Goal: Task Accomplishment & Management: Complete application form

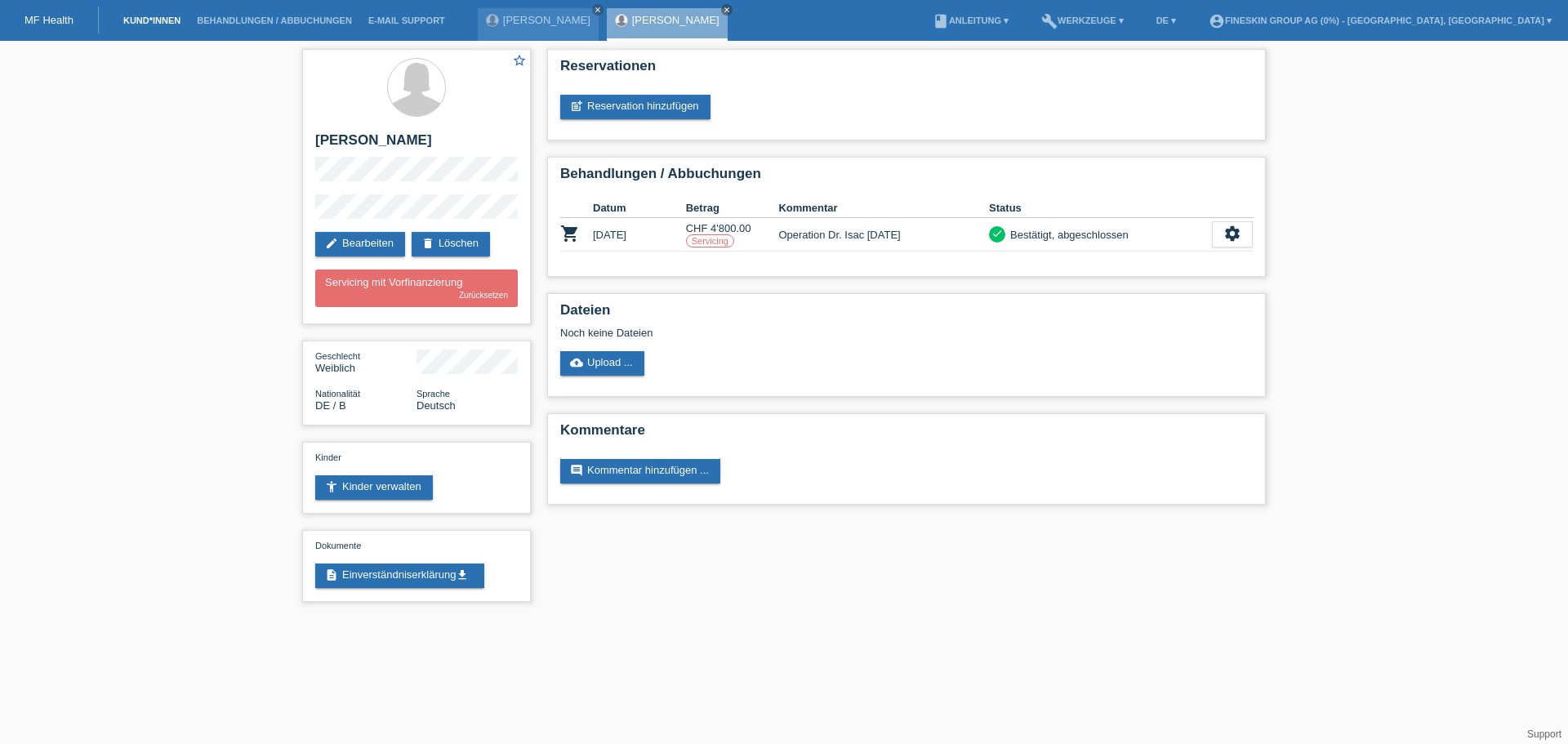
drag, startPoint x: 0, startPoint y: 0, endPoint x: 148, endPoint y: 23, distance: 149.8
click at [148, 23] on link "Kund*innen" at bounding box center [151, 21] width 74 height 10
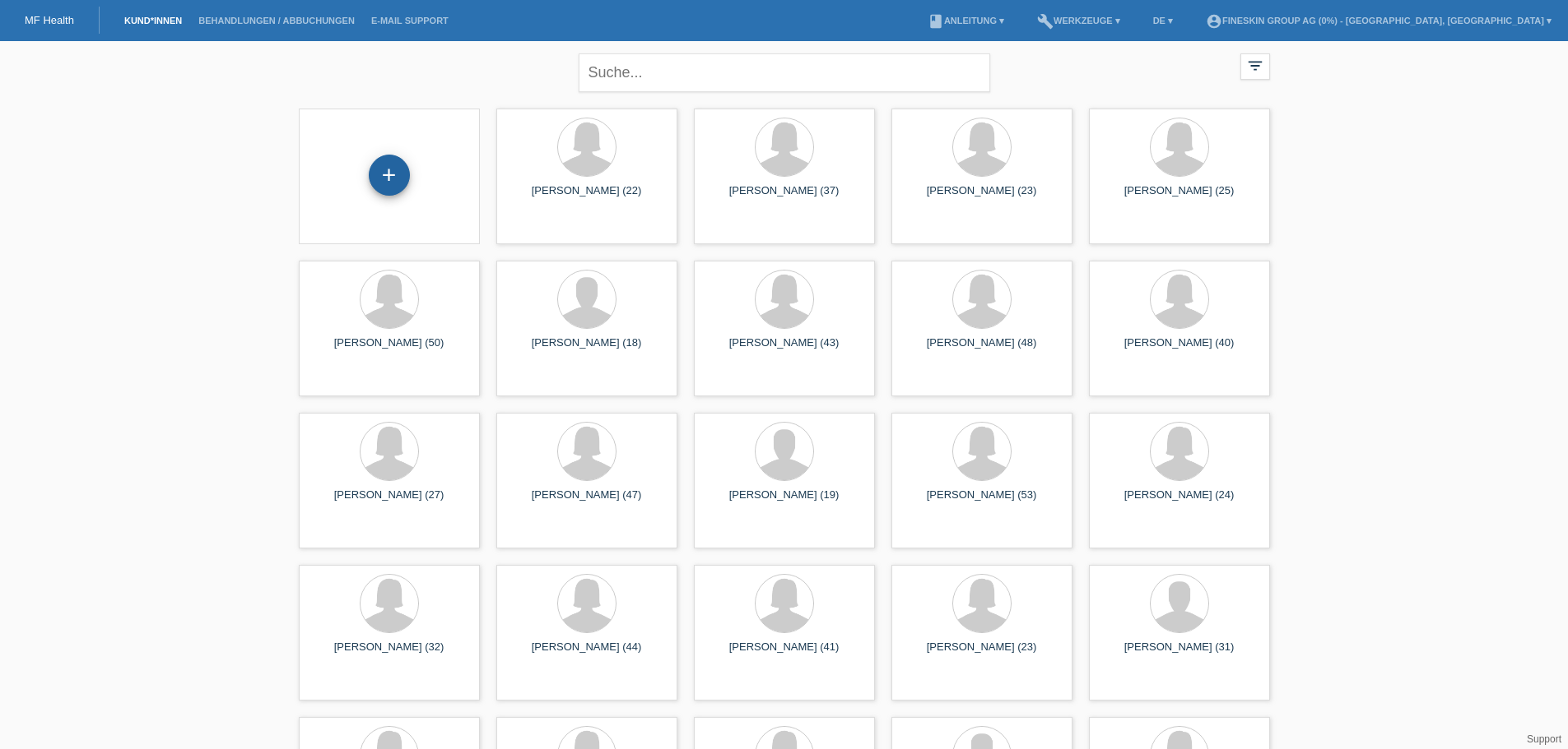
click at [385, 174] on div "+" at bounding box center [390, 175] width 42 height 42
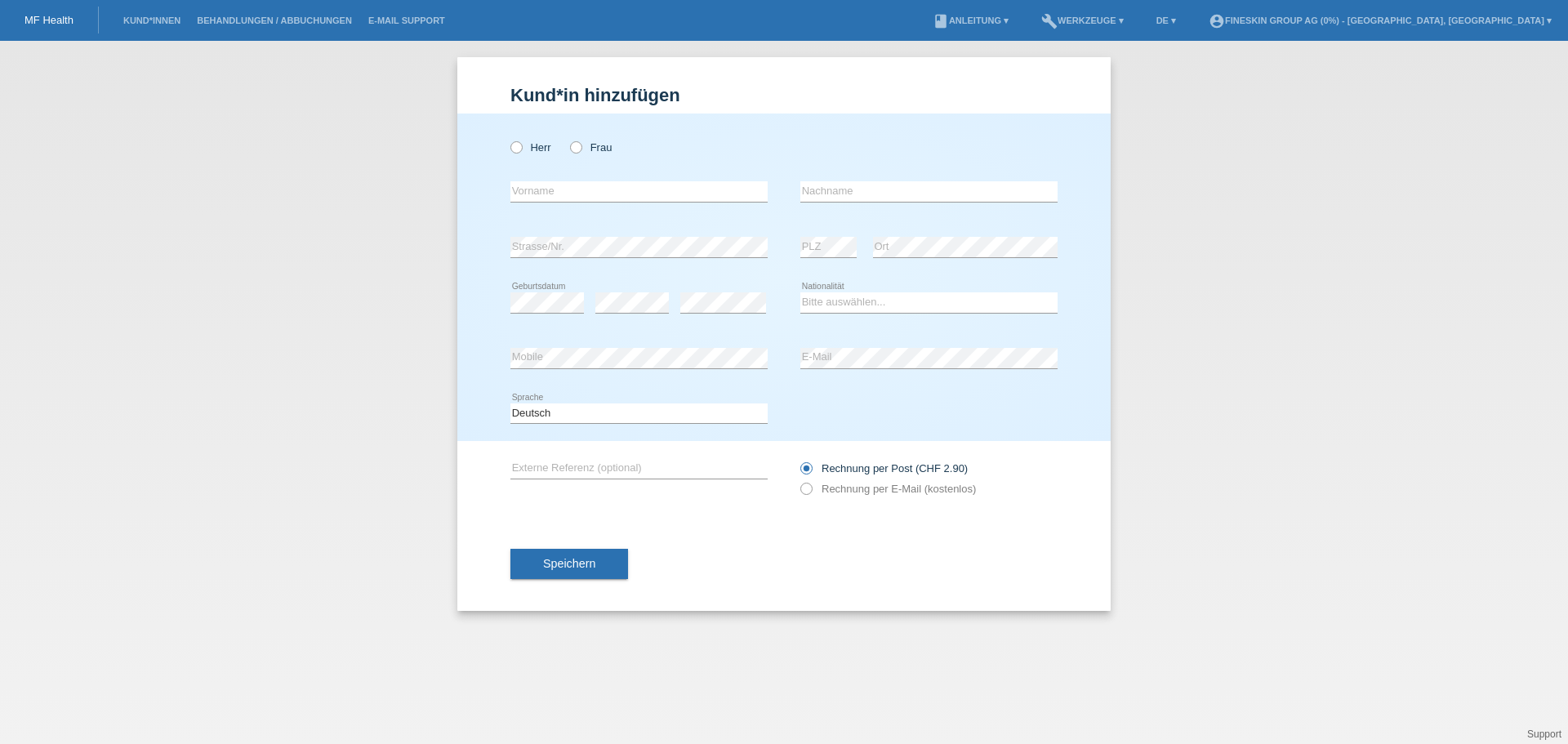
click at [594, 155] on div "Herr Frau" at bounding box center [639, 148] width 258 height 33
click at [598, 154] on label "Frau" at bounding box center [590, 148] width 41 height 12
click at [580, 152] on input "Frau" at bounding box center [574, 147] width 11 height 11
radio input "true"
click at [594, 191] on input "text" at bounding box center [639, 191] width 258 height 21
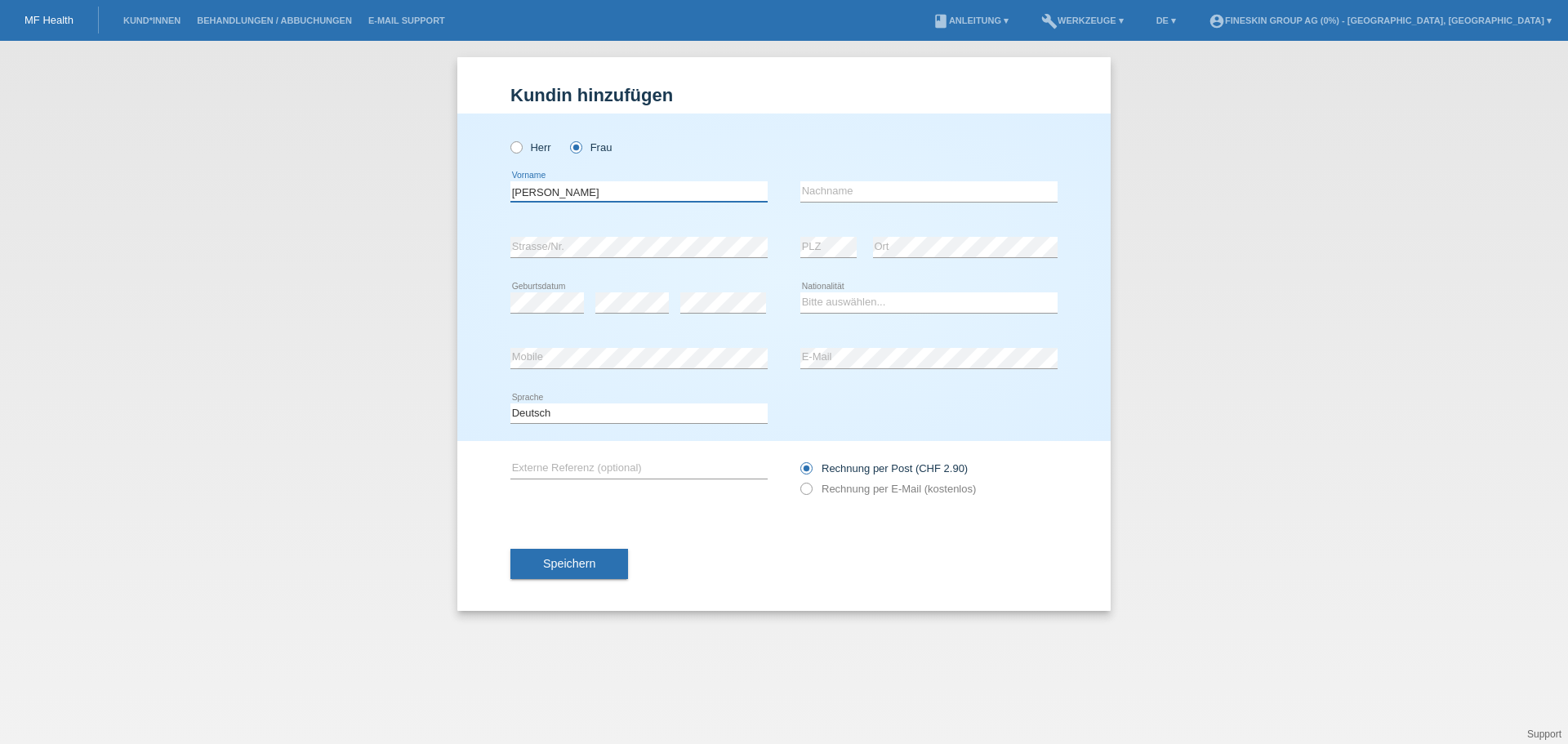
type input "Alicia"
click at [819, 191] on input "text" at bounding box center [930, 191] width 258 height 21
type input "Gerstl"
click at [863, 297] on select "Bitte auswählen... Schweiz Deutschland Liechtenstein Österreich ------------ Af…" at bounding box center [930, 302] width 258 height 20
select select "CH"
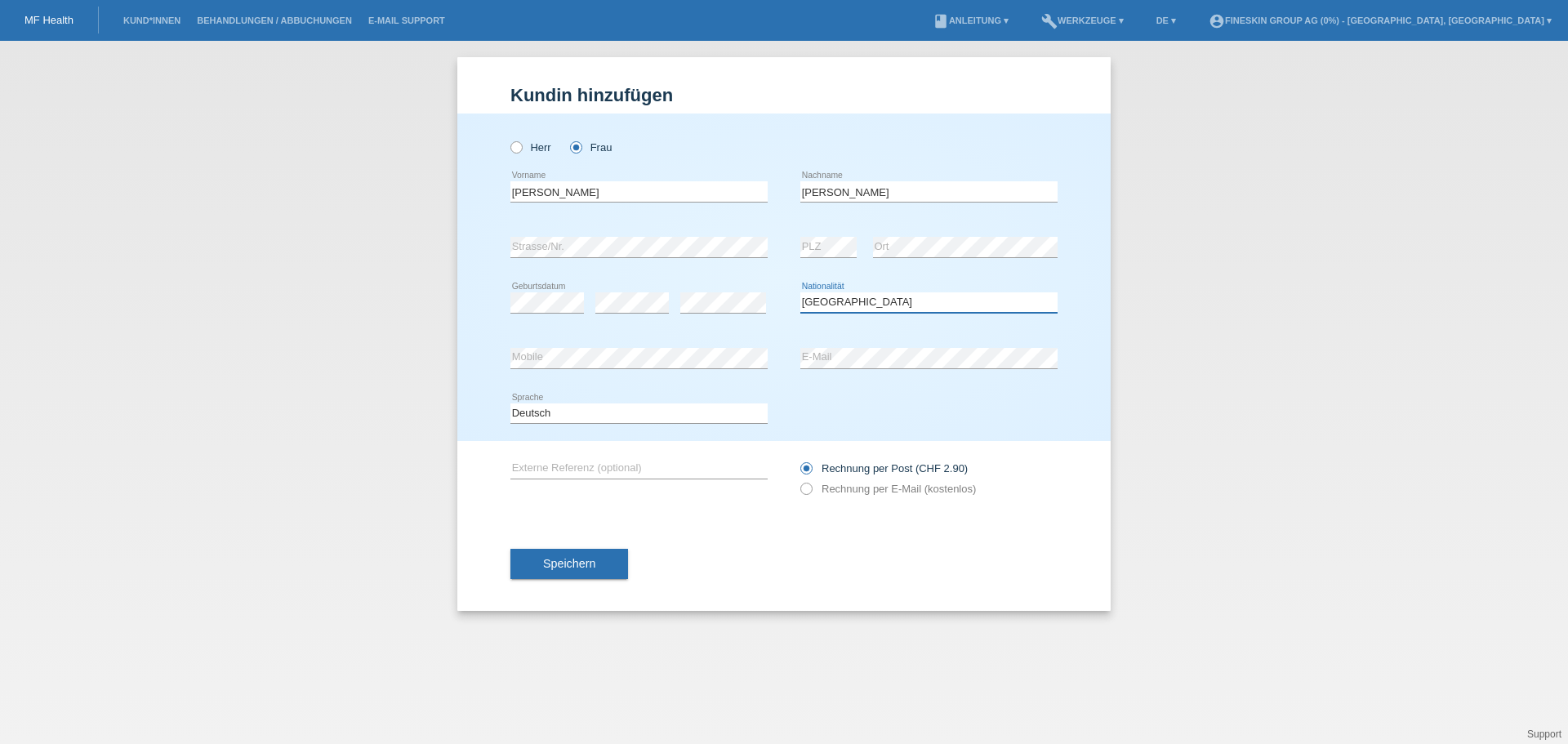
click at [801, 292] on select "Bitte auswählen... Schweiz Deutschland Liechtenstein Österreich ------------ Af…" at bounding box center [930, 302] width 258 height 20
click at [866, 482] on div "Rechnung per Post (CHF 2.90) Rechnung per E-Mail (kostenlos)" at bounding box center [930, 479] width 258 height 41
click at [866, 483] on label "Rechnung per E-Mail (kostenlos)" at bounding box center [888, 489] width 175 height 12
click at [811, 483] on input "Rechnung per E-Mail (kostenlos)" at bounding box center [806, 493] width 11 height 21
radio input "true"
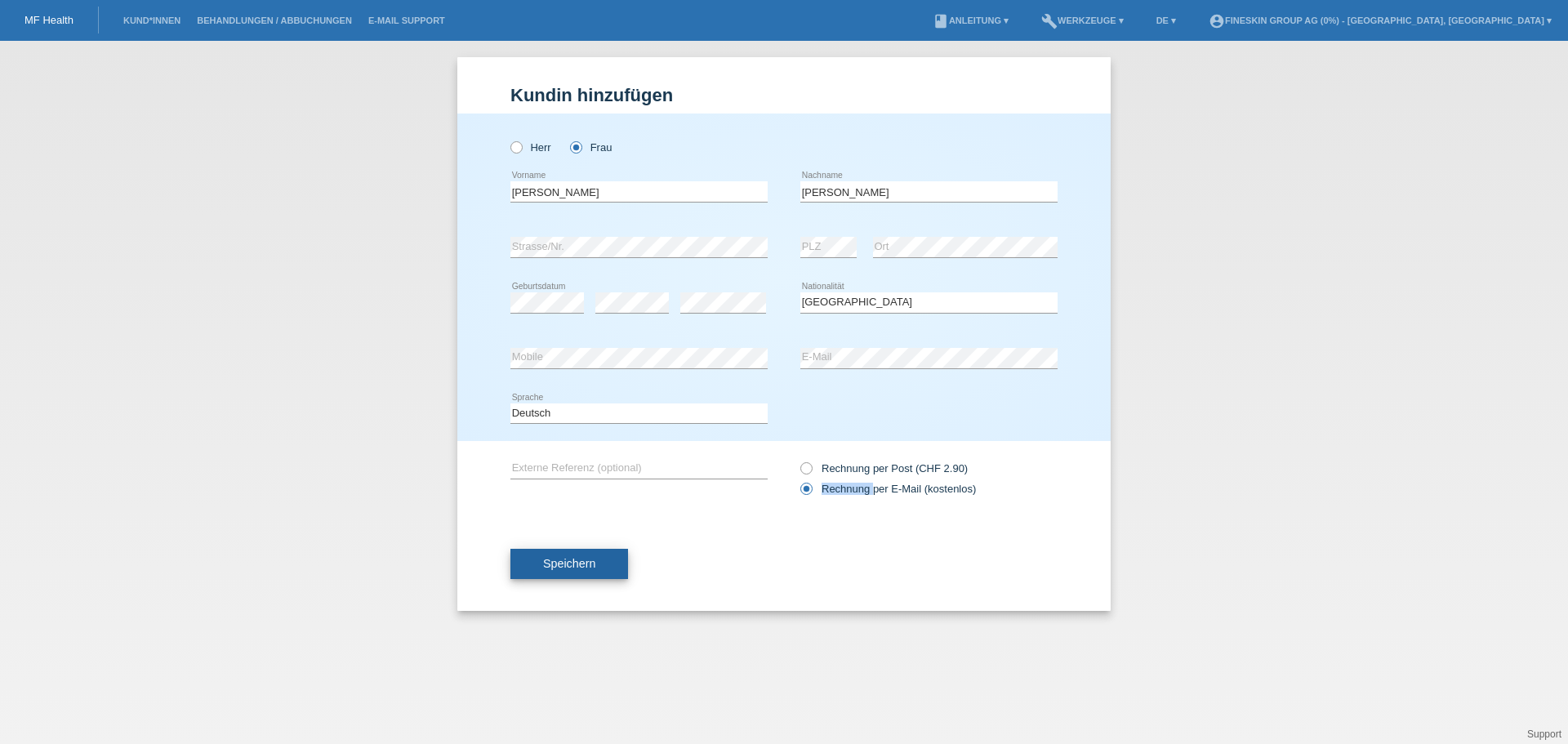
click at [594, 559] on span "Speichern" at bounding box center [569, 563] width 52 height 13
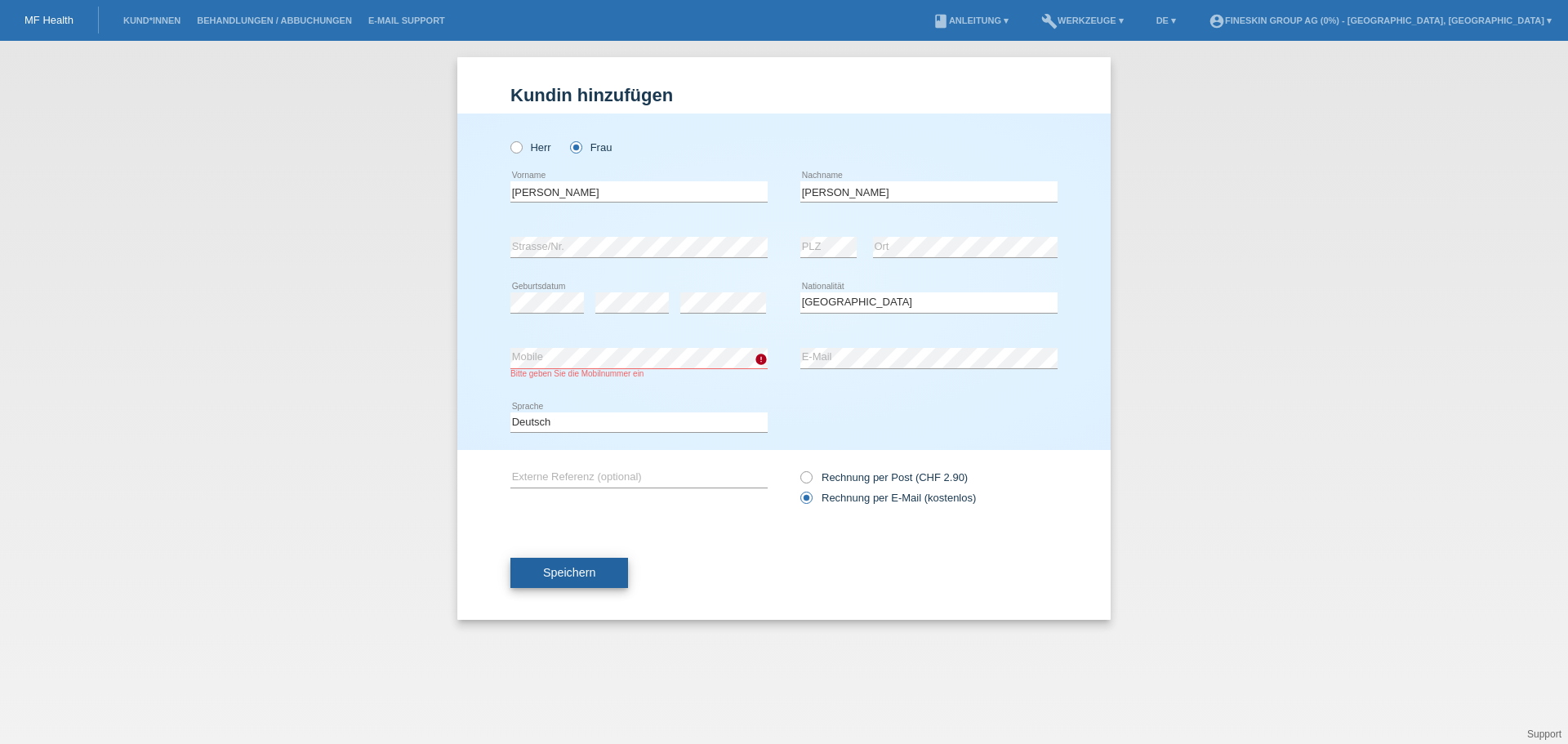
click at [602, 561] on button "Speichern" at bounding box center [570, 574] width 118 height 31
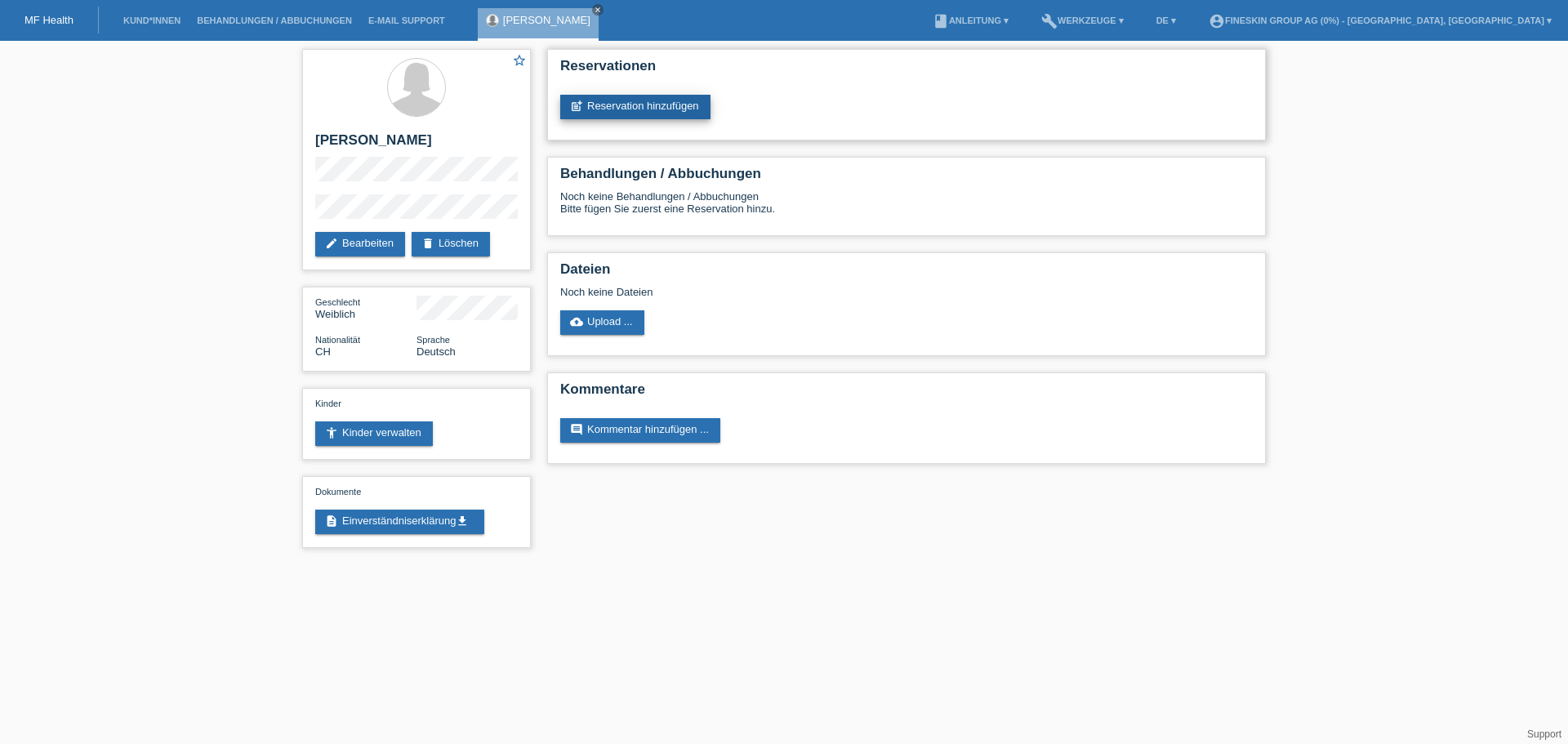
click at [661, 110] on link "post_add Reservation hinzufügen" at bounding box center [635, 106] width 151 height 25
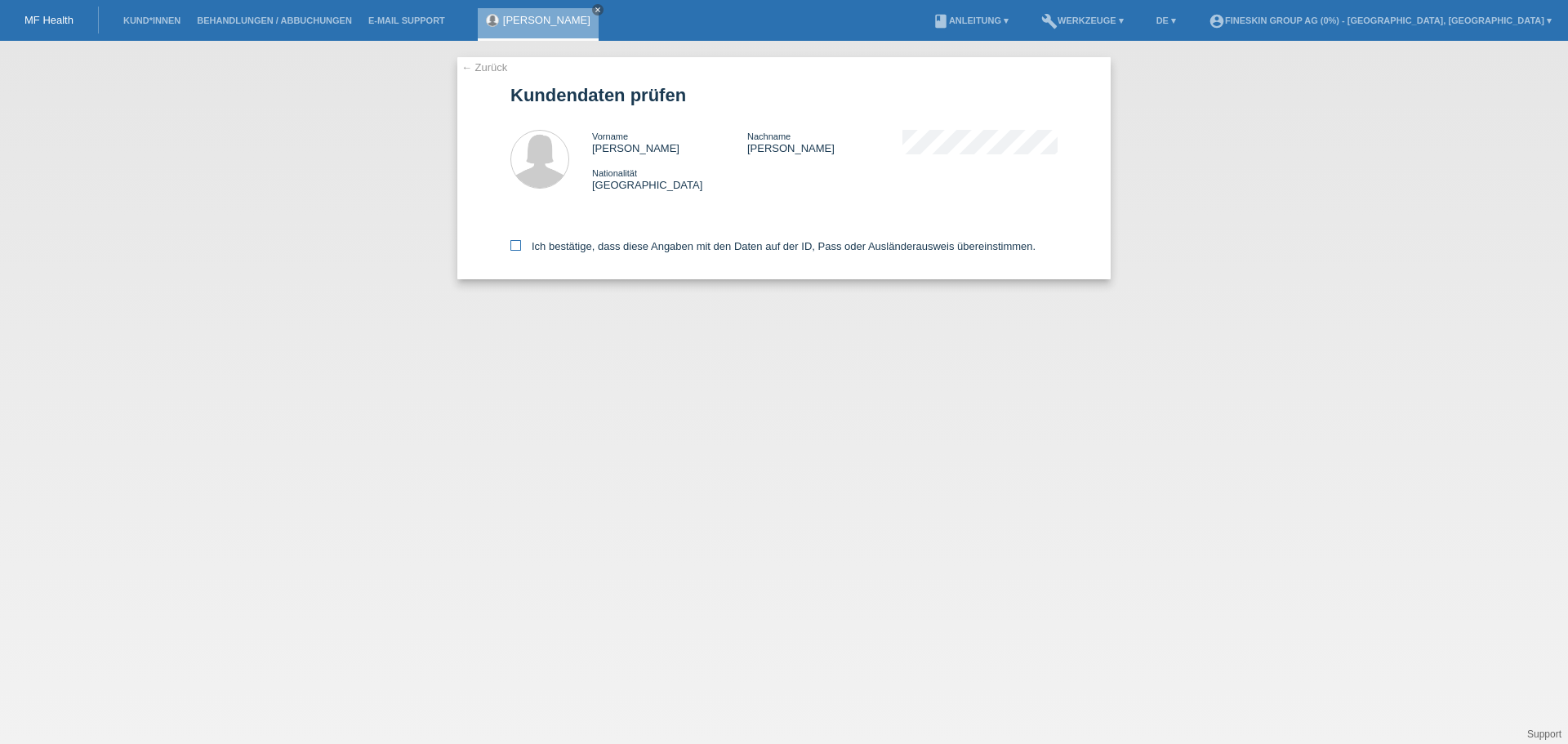
click at [673, 243] on label "Ich bestätige, dass diese Angaben mit den Daten auf der ID, Pass oder Ausländer…" at bounding box center [773, 246] width 525 height 12
click at [521, 243] on input "Ich bestätige, dass diese Angaben mit den Daten auf der ID, Pass oder Ausländer…" at bounding box center [515, 245] width 11 height 11
checkbox input "true"
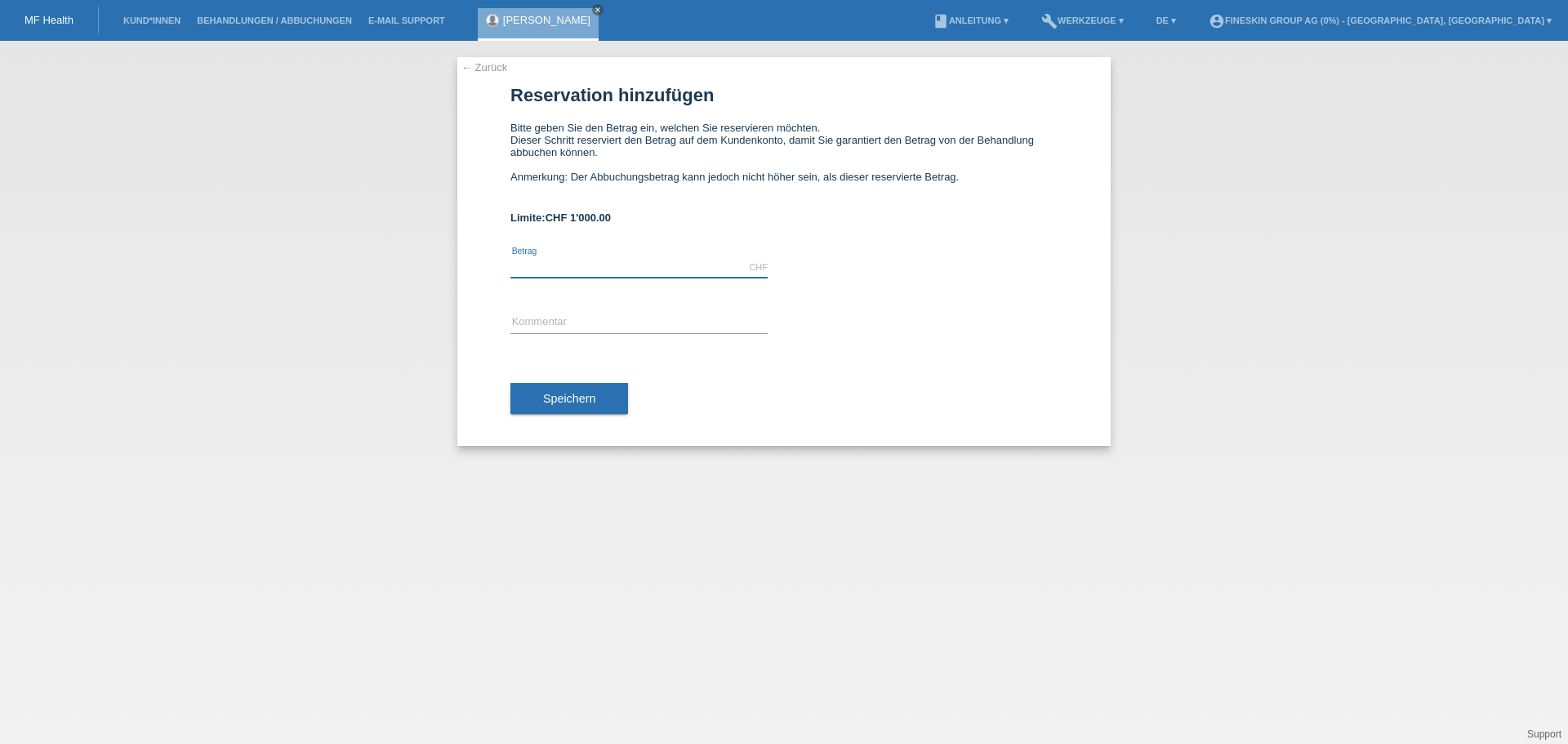
click at [590, 259] on input "text" at bounding box center [639, 268] width 258 height 21
click at [588, 264] on input "text" at bounding box center [639, 268] width 258 height 21
click at [620, 239] on form "Reservation hinzufügen Bitte geben Sie den Betrag ein, welchen Sie reservieren …" at bounding box center [784, 265] width 547 height 360
drag, startPoint x: 646, startPoint y: 219, endPoint x: 626, endPoint y: 219, distance: 20.0
click at [626, 219] on div "Limite: CHF 1'000.00" at bounding box center [784, 217] width 547 height 12
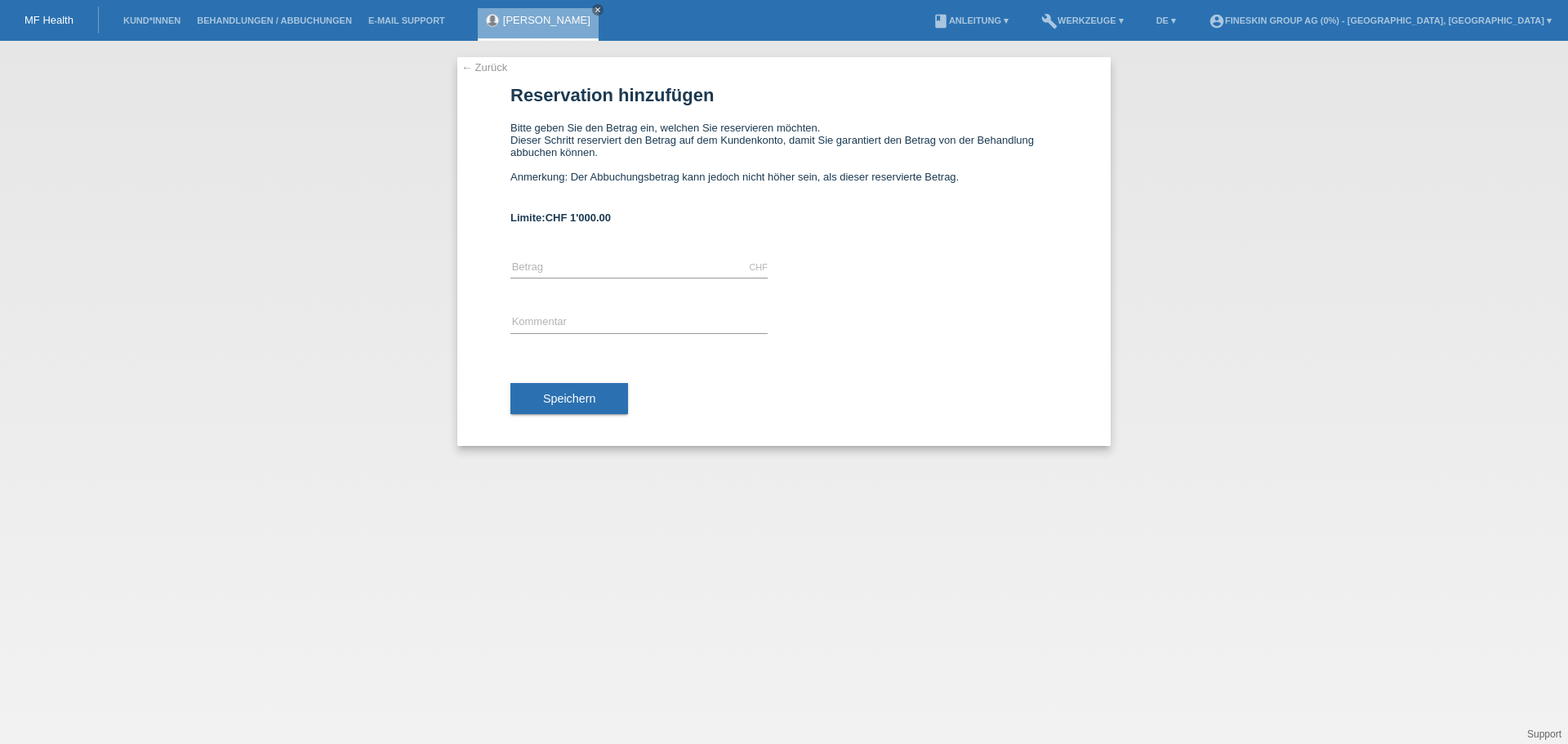
click at [156, 25] on link "Kund*innen" at bounding box center [151, 21] width 74 height 10
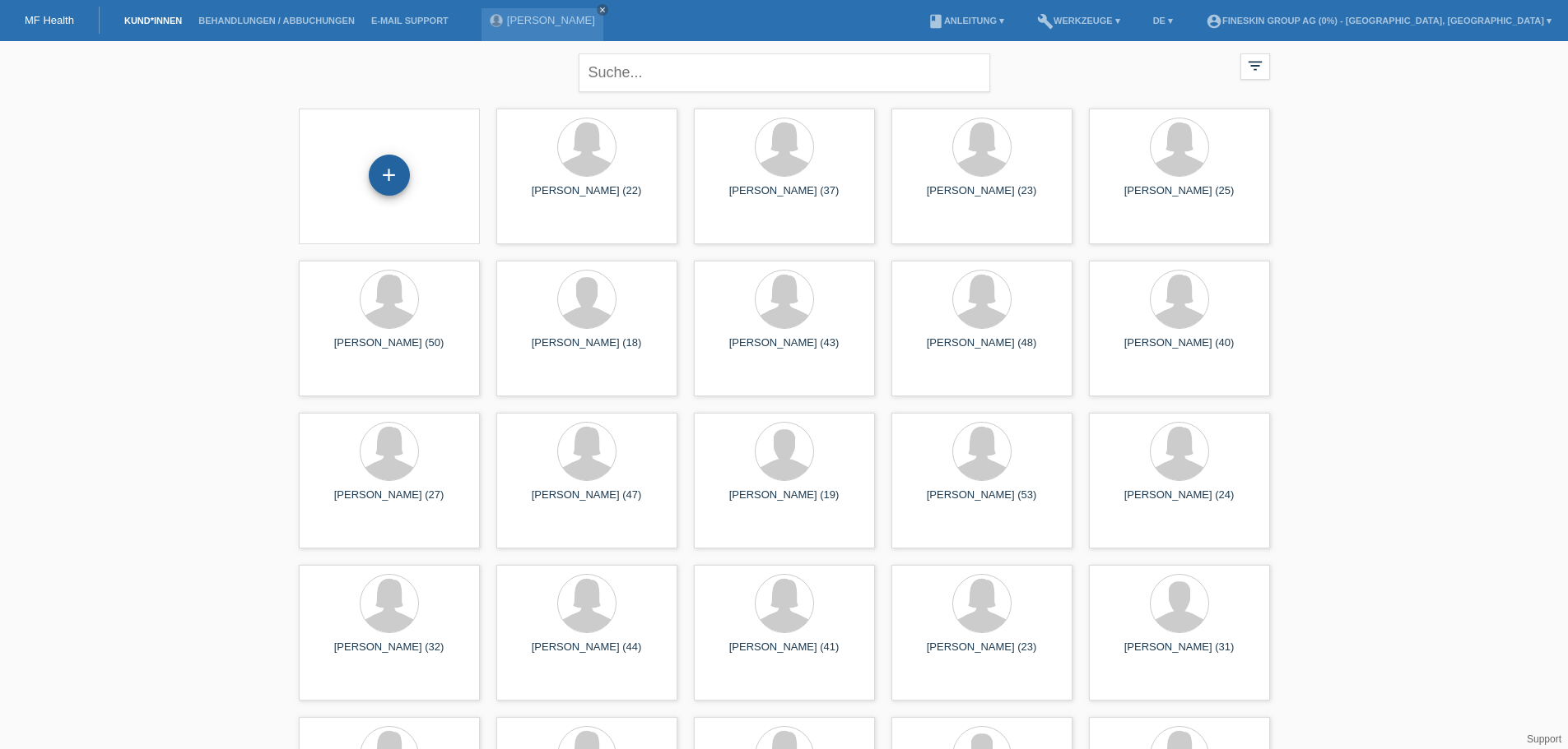
click at [392, 167] on div "+" at bounding box center [390, 175] width 42 height 42
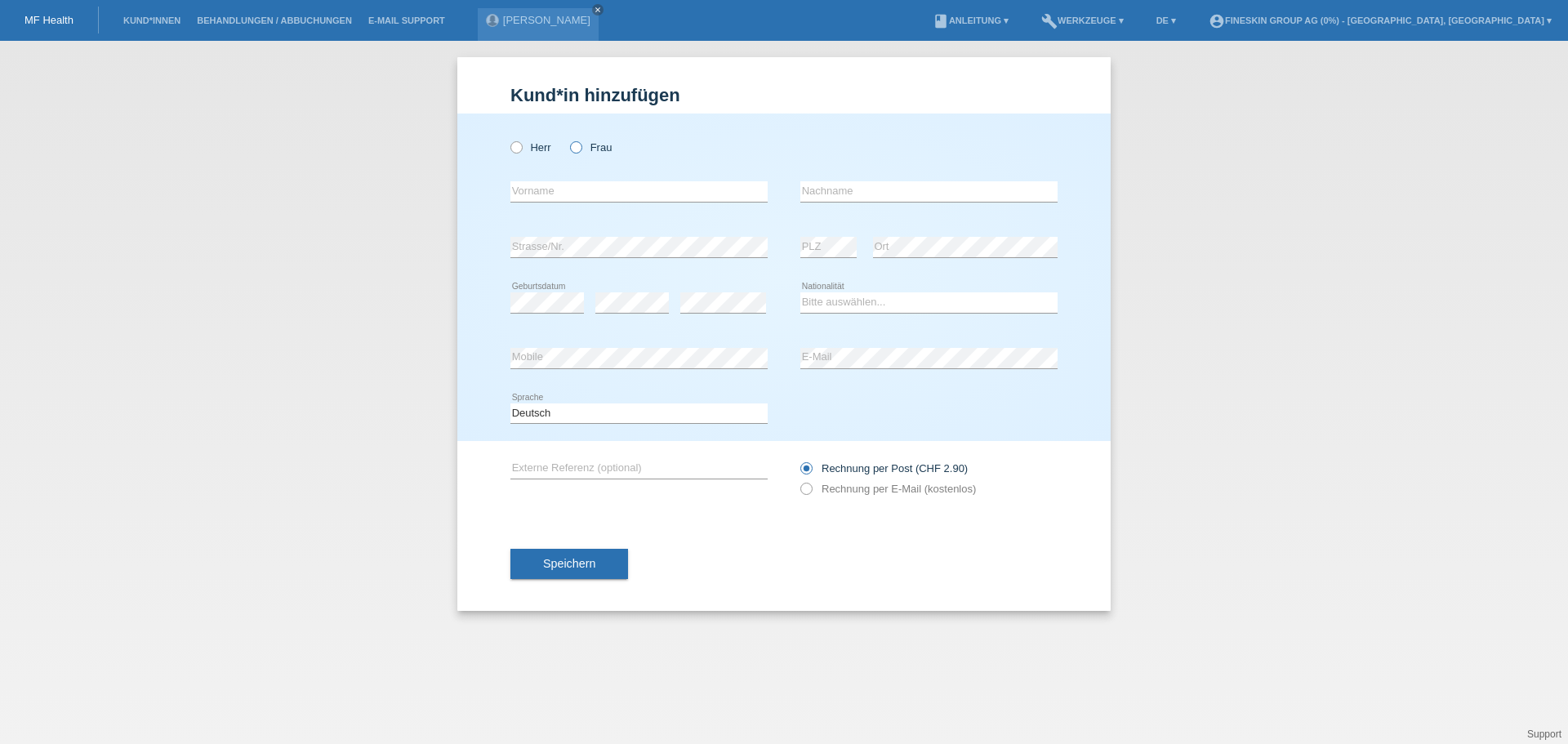
click at [610, 150] on label "Frau" at bounding box center [590, 148] width 41 height 12
click at [580, 150] on input "Frau" at bounding box center [574, 147] width 11 height 11
radio input "true"
click at [609, 189] on input "text" at bounding box center [639, 191] width 258 height 21
type input "Leonida"
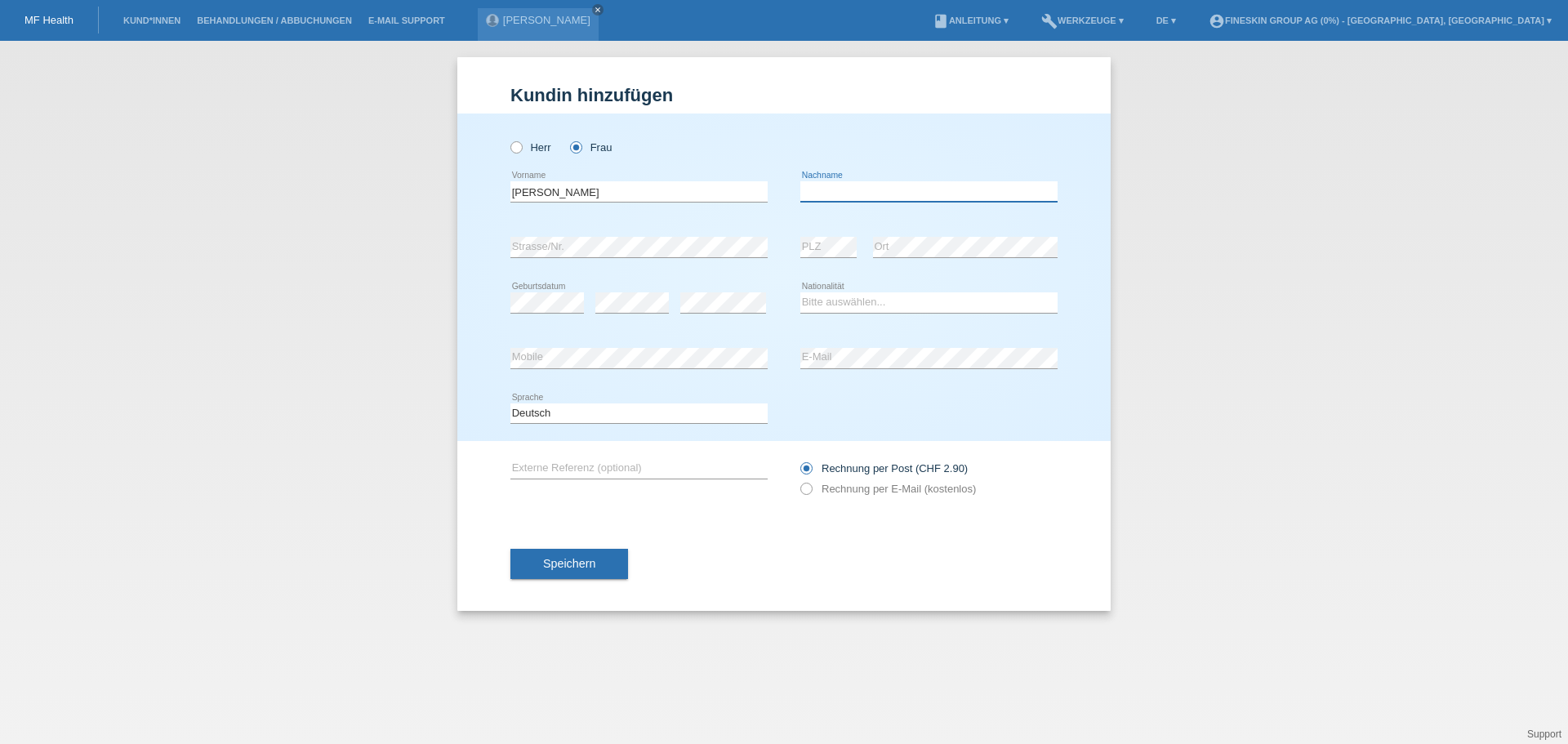
click at [825, 187] on input "text" at bounding box center [930, 191] width 258 height 21
type input "Karricaj"
click at [841, 306] on select "Bitte auswählen... Schweiz Deutschland Liechtenstein Österreich ------------ Af…" at bounding box center [930, 302] width 258 height 20
select select "CH"
click at [801, 292] on select "Bitte auswählen... Schweiz Deutschland Liechtenstein Österreich ------------ Af…" at bounding box center [930, 302] width 258 height 20
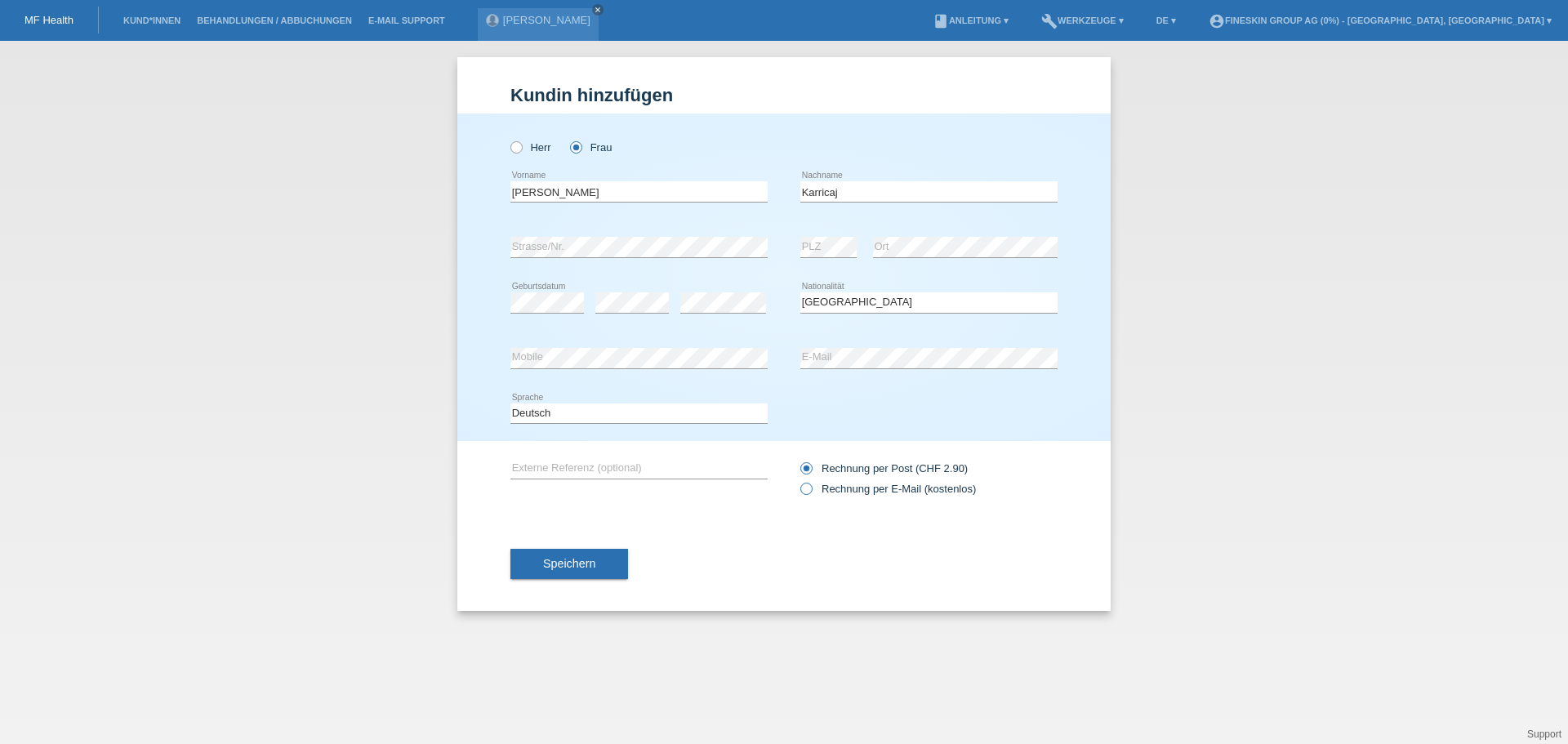
click at [854, 483] on label "Rechnung per E-Mail (kostenlos)" at bounding box center [888, 489] width 175 height 12
click at [811, 483] on input "Rechnung per E-Mail (kostenlos)" at bounding box center [806, 493] width 11 height 21
radio input "true"
click at [599, 568] on button "Speichern" at bounding box center [570, 565] width 118 height 31
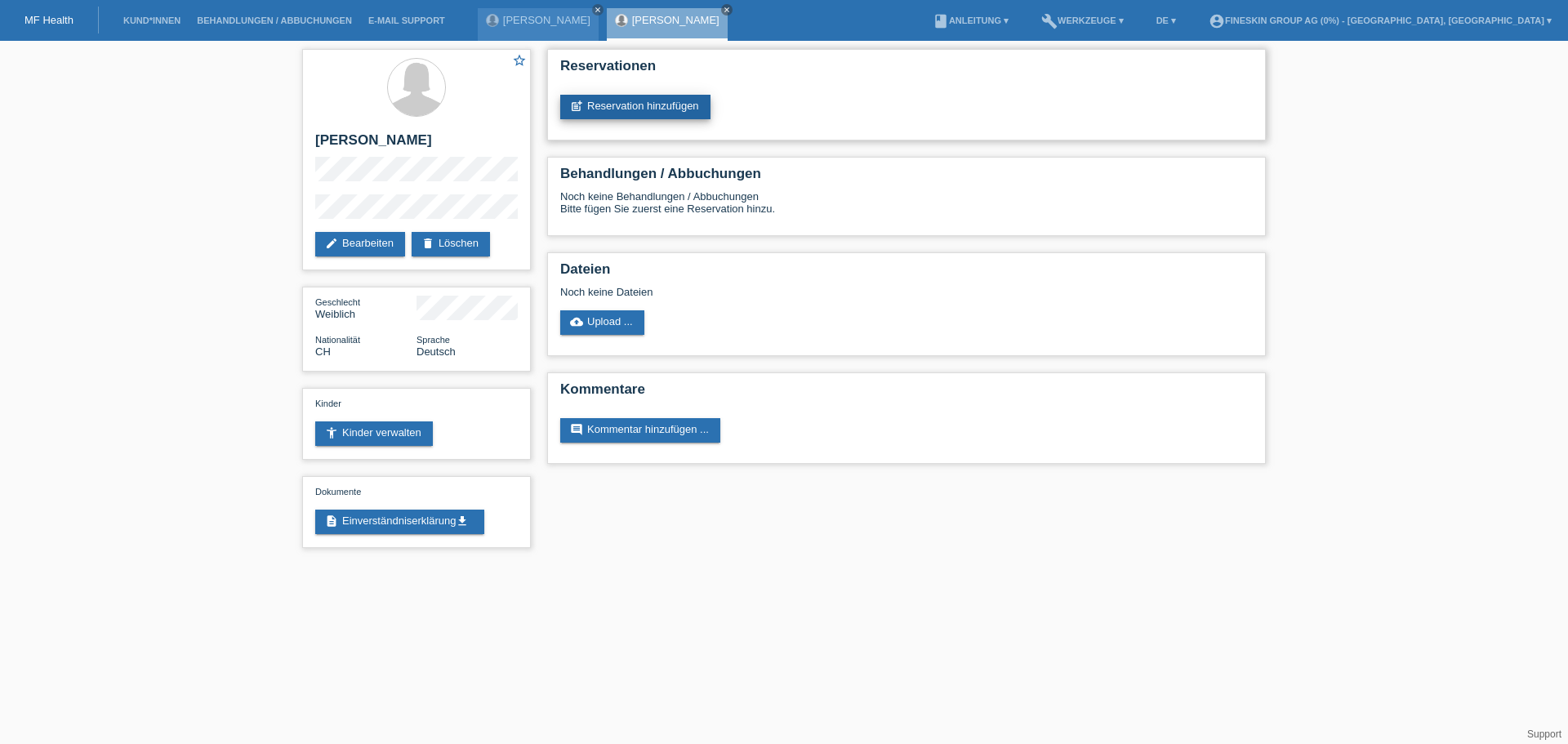
click at [655, 108] on link "post_add Reservation hinzufügen" at bounding box center [635, 106] width 151 height 25
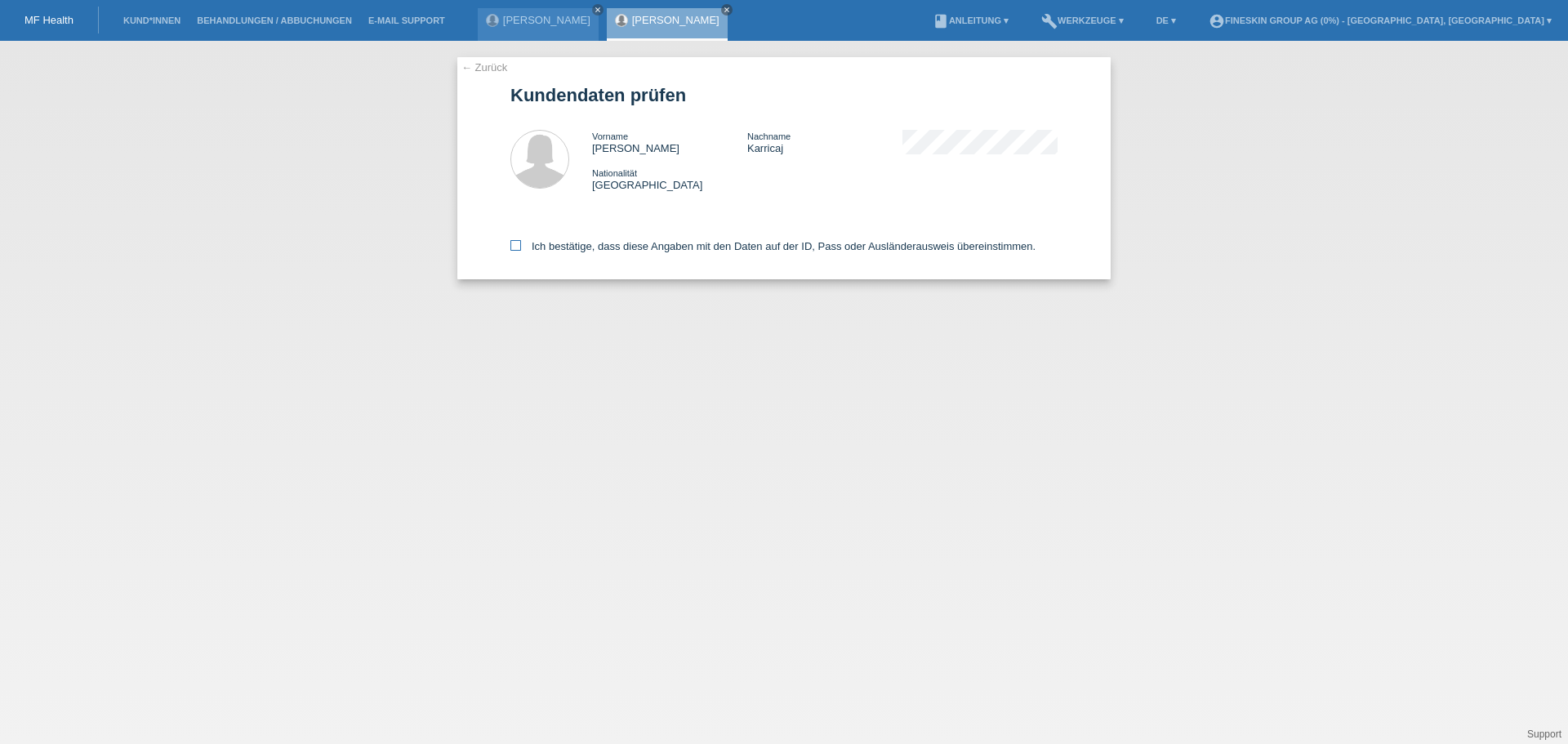
click at [743, 244] on label "Ich bestätige, dass diese Angaben mit den Daten auf der ID, Pass oder Ausländer…" at bounding box center [773, 246] width 525 height 12
click at [521, 244] on input "Ich bestätige, dass diese Angaben mit den Daten auf der ID, Pass oder Ausländer…" at bounding box center [515, 245] width 11 height 11
checkbox input "true"
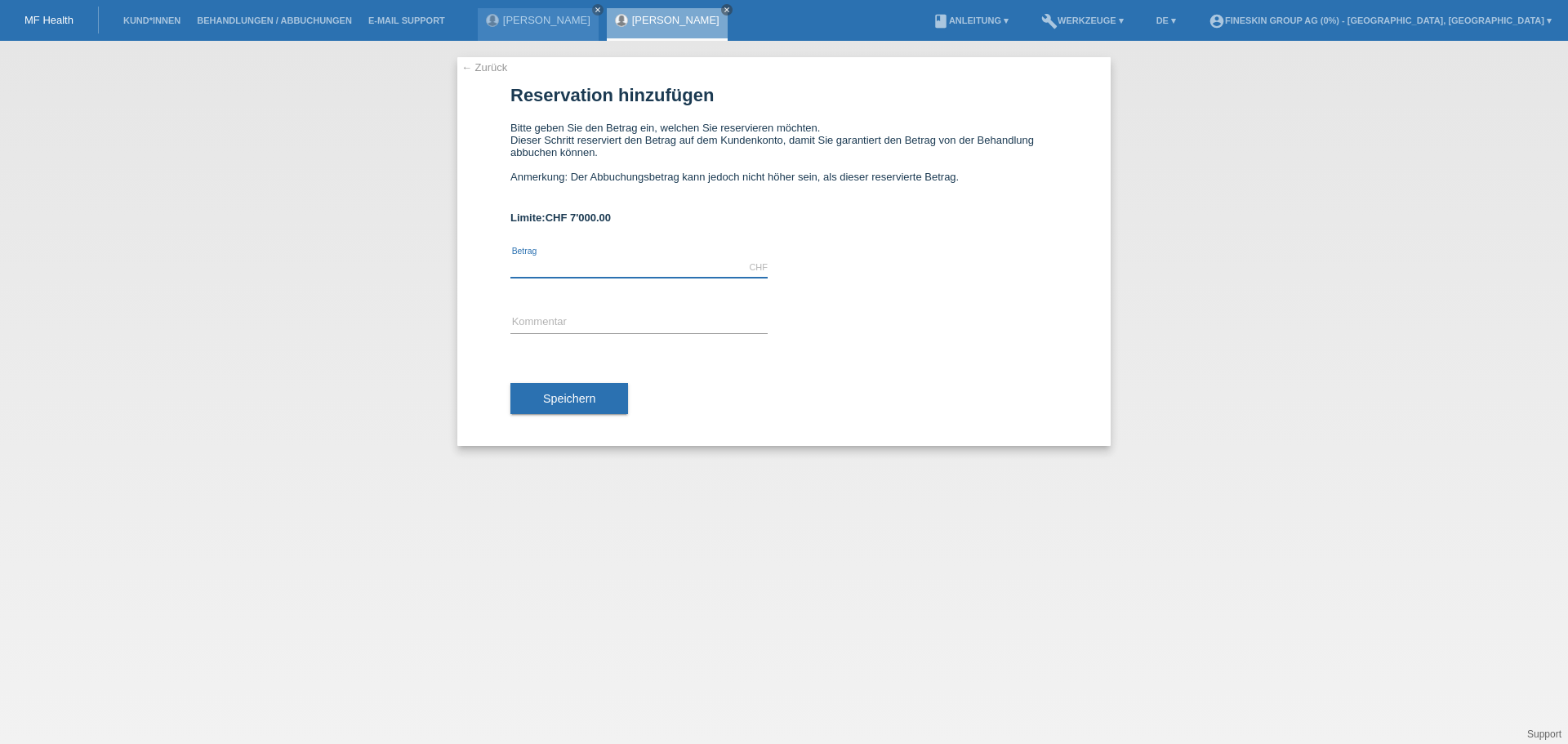
click at [564, 265] on input "text" at bounding box center [639, 268] width 258 height 21
